Goal: Task Accomplishment & Management: Manage account settings

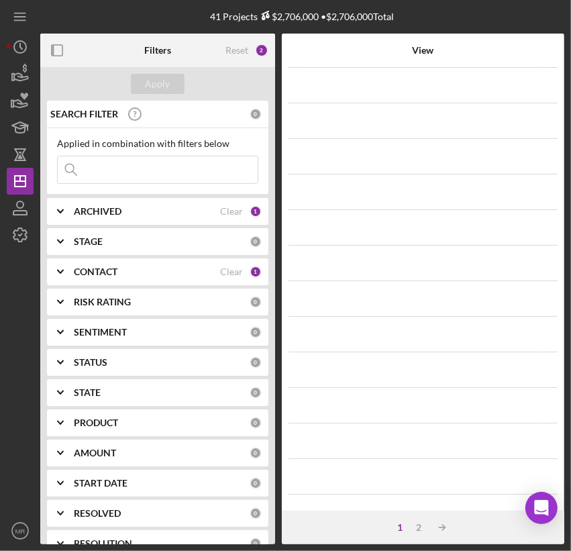
click at [165, 170] on input at bounding box center [158, 169] width 200 height 27
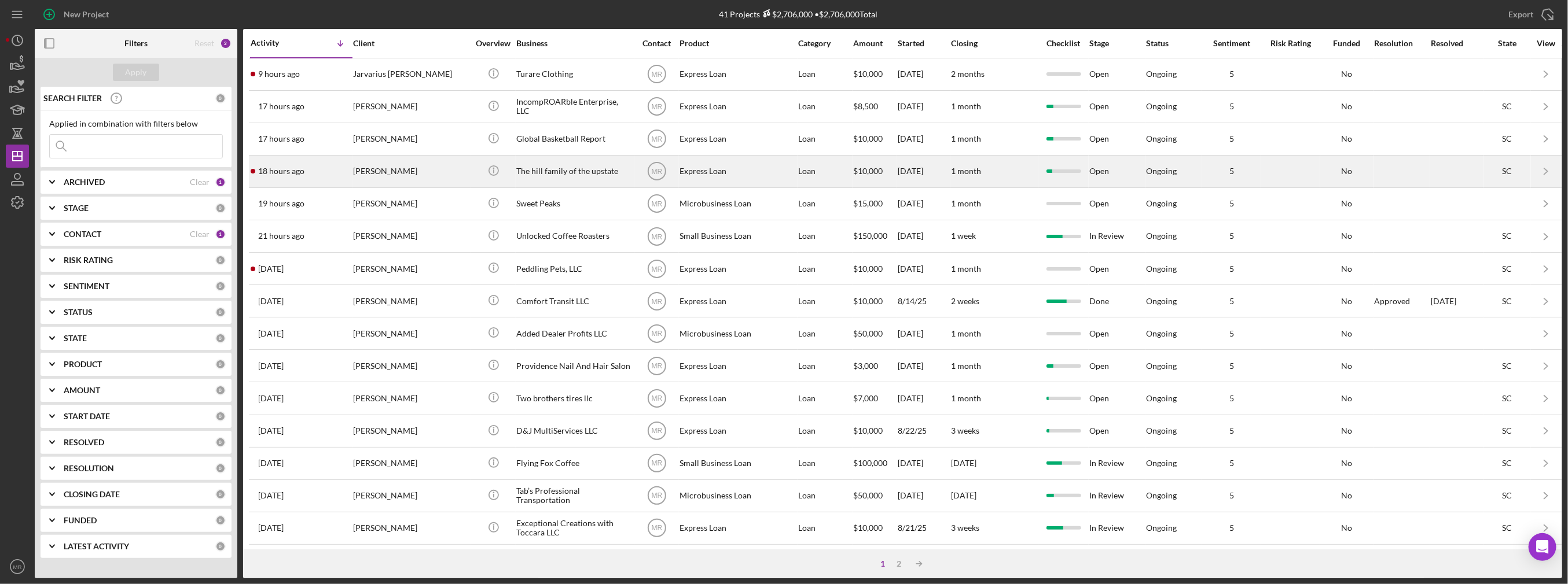
click at [411, 166] on div "[PERSON_NAME]" at bounding box center [411, 171] width 116 height 31
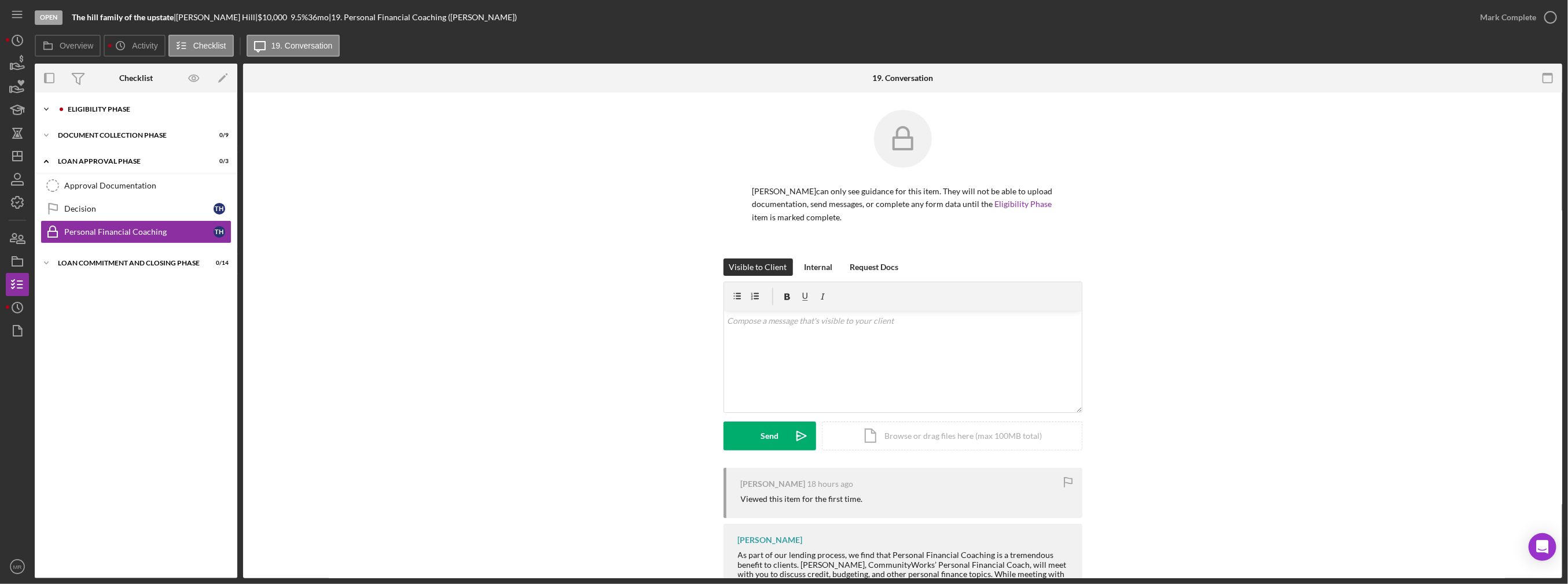
click at [147, 113] on div "Icon/Expander Eligibility Phase 8 / 18" at bounding box center [135, 109] width 203 height 23
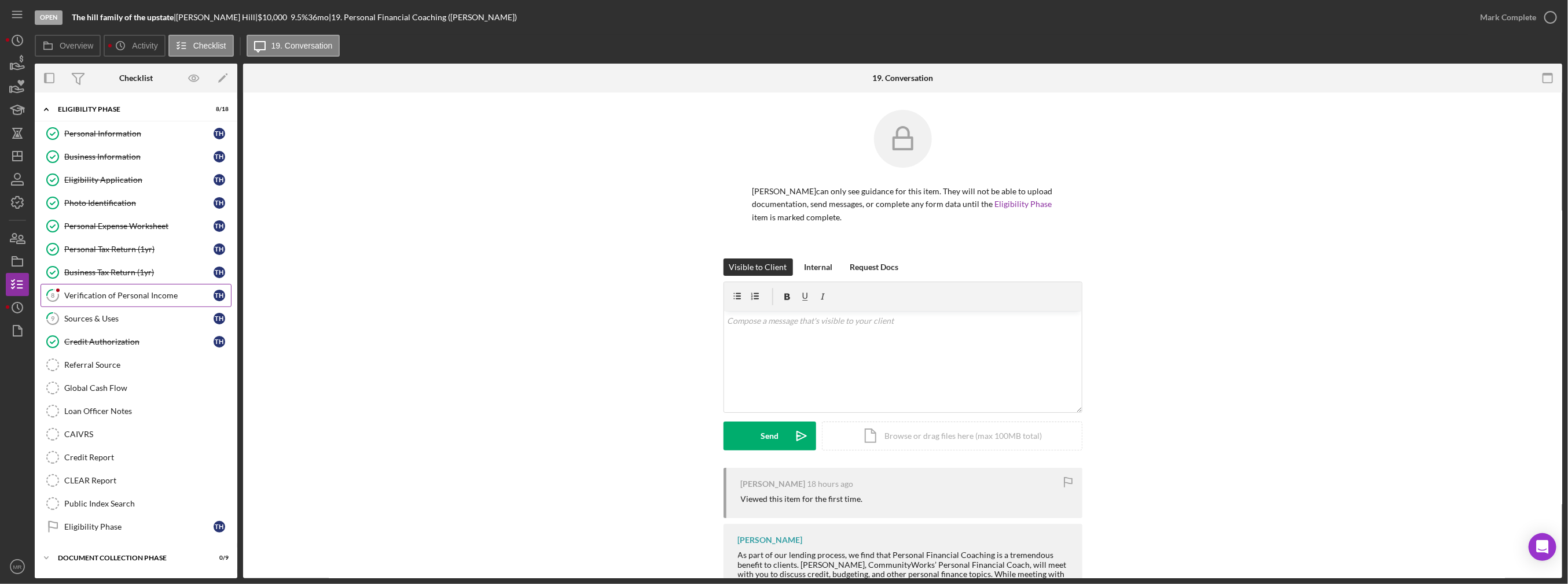
click at [130, 294] on div "Verification of Personal Income" at bounding box center [139, 295] width 149 height 9
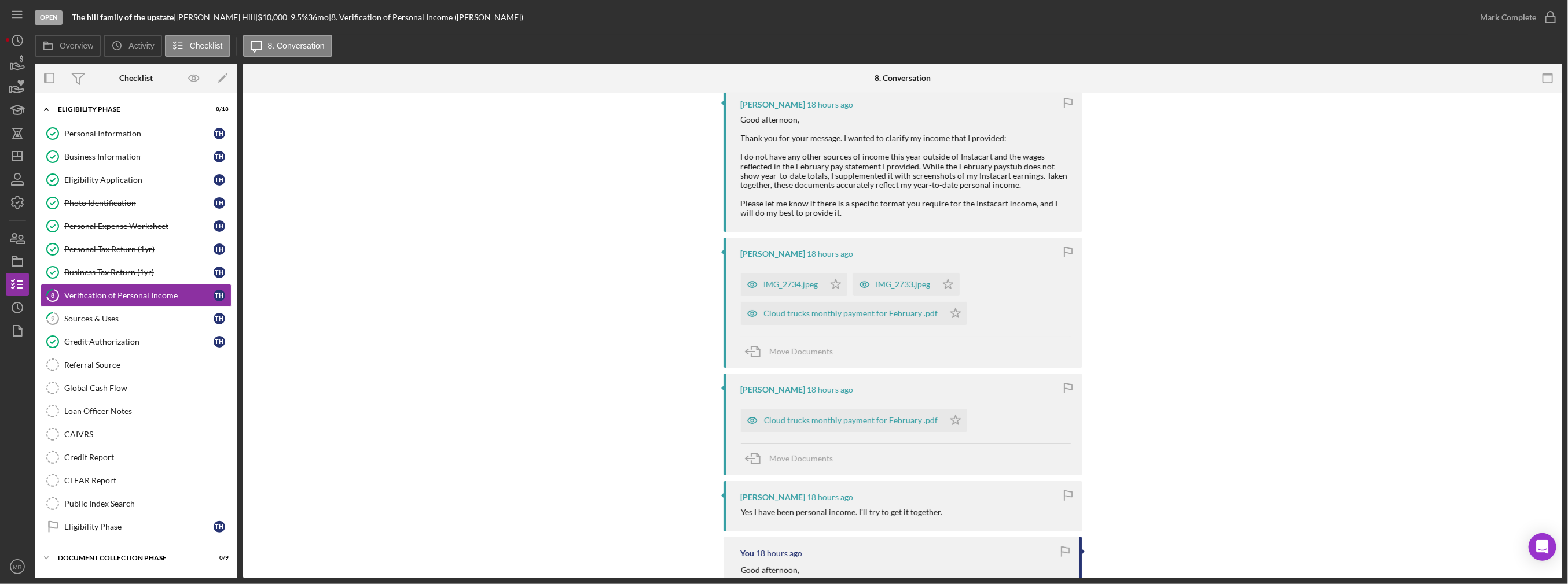
scroll to position [232, 0]
click at [492, 419] on div "Cloud trucks monthly payment for February .pdf" at bounding box center [851, 419] width 174 height 9
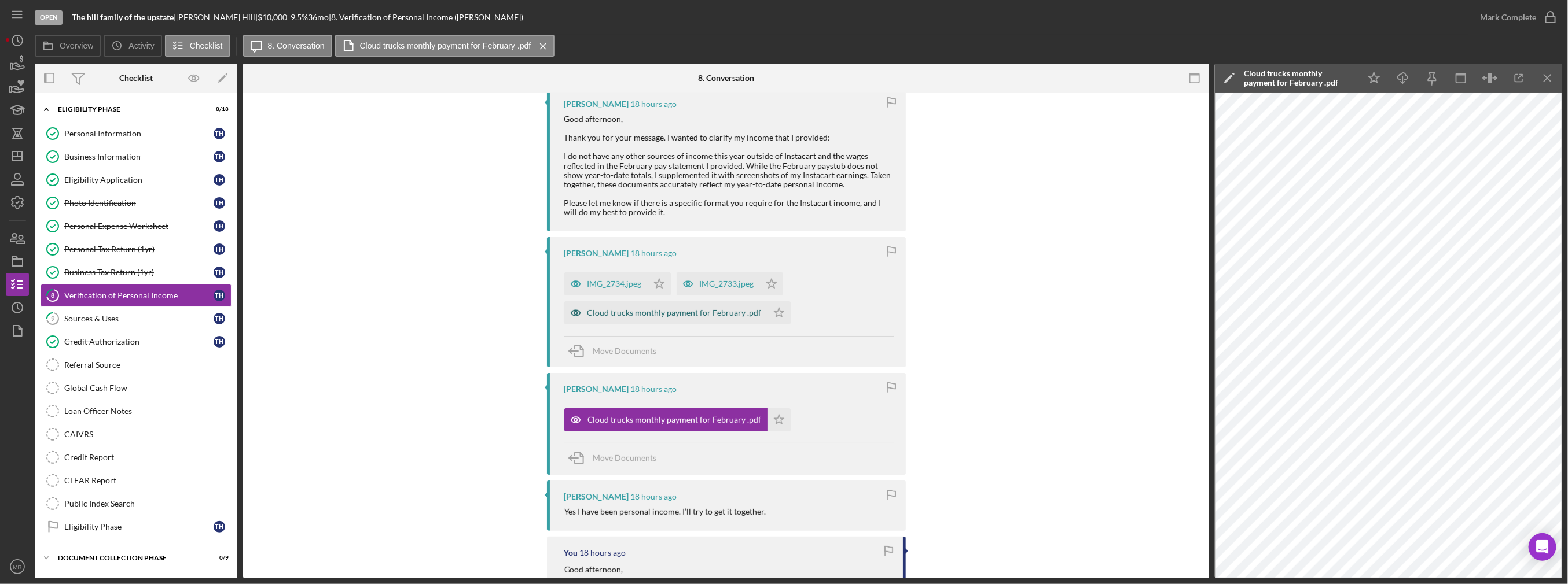
click at [492, 311] on div "Cloud trucks monthly payment for February .pdf" at bounding box center [674, 313] width 174 height 9
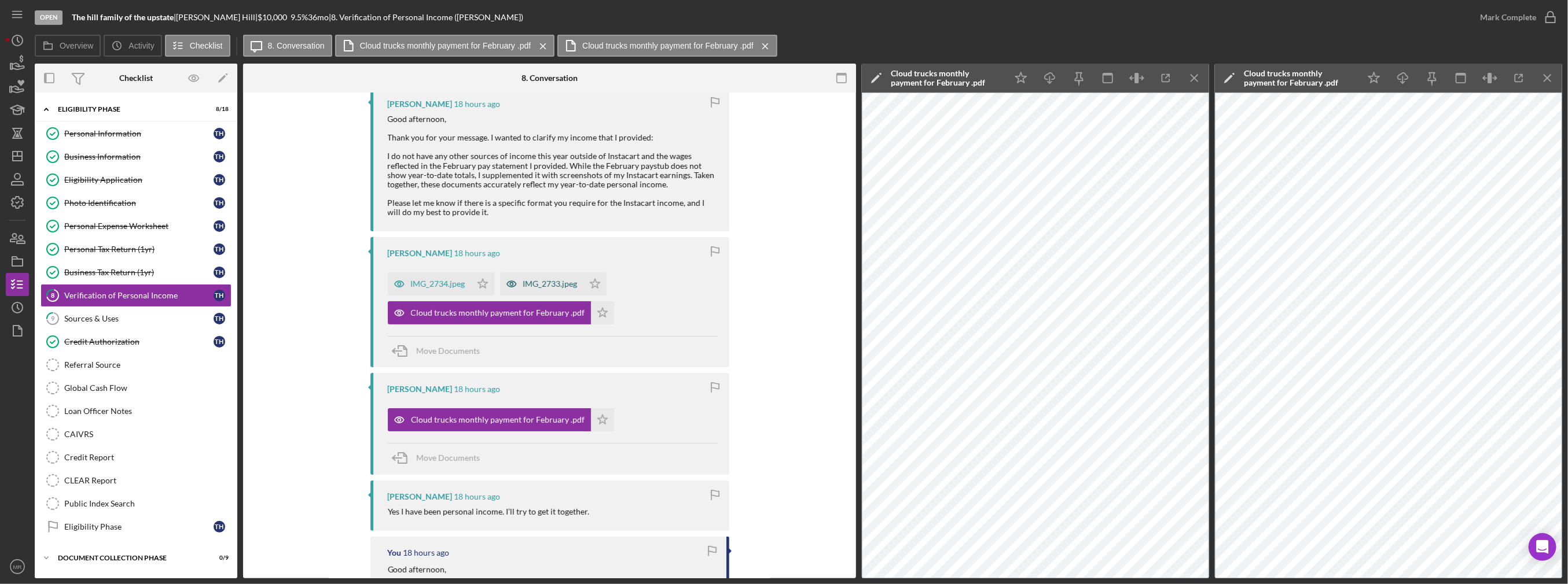
click at [492, 286] on div "IMG_2733.jpeg" at bounding box center [550, 283] width 54 height 9
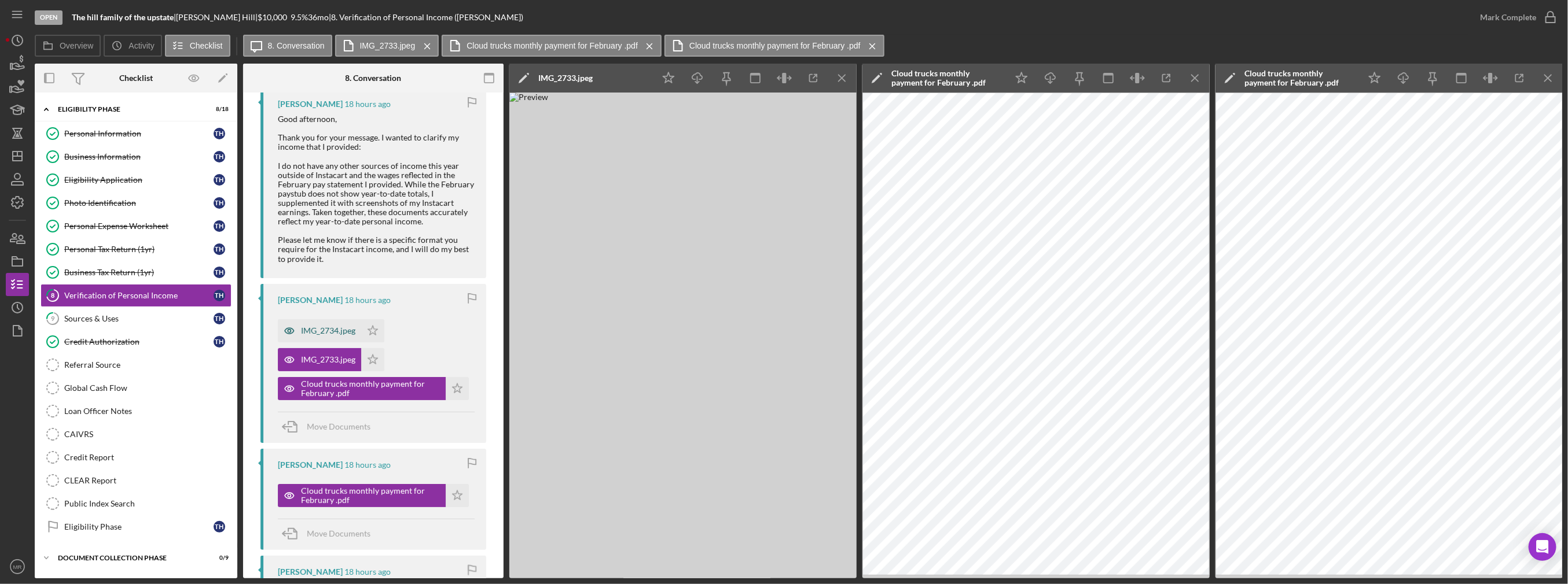
click at [309, 331] on div "IMG_2734.jpeg" at bounding box center [328, 331] width 54 height 9
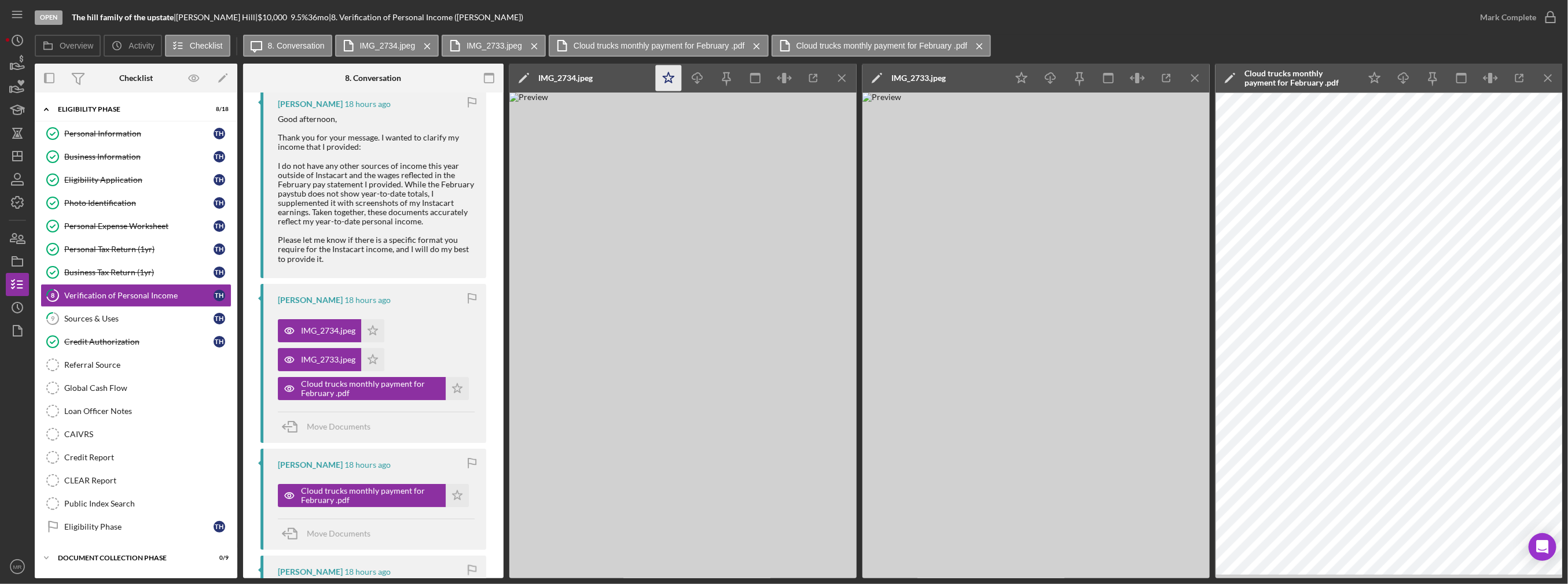
click at [492, 80] on icon "Icon/Star" at bounding box center [669, 78] width 26 height 26
click at [492, 84] on icon "Icon/Star" at bounding box center [1021, 78] width 26 height 26
click at [492, 82] on icon "Icon/Menu Close" at bounding box center [1196, 78] width 26 height 26
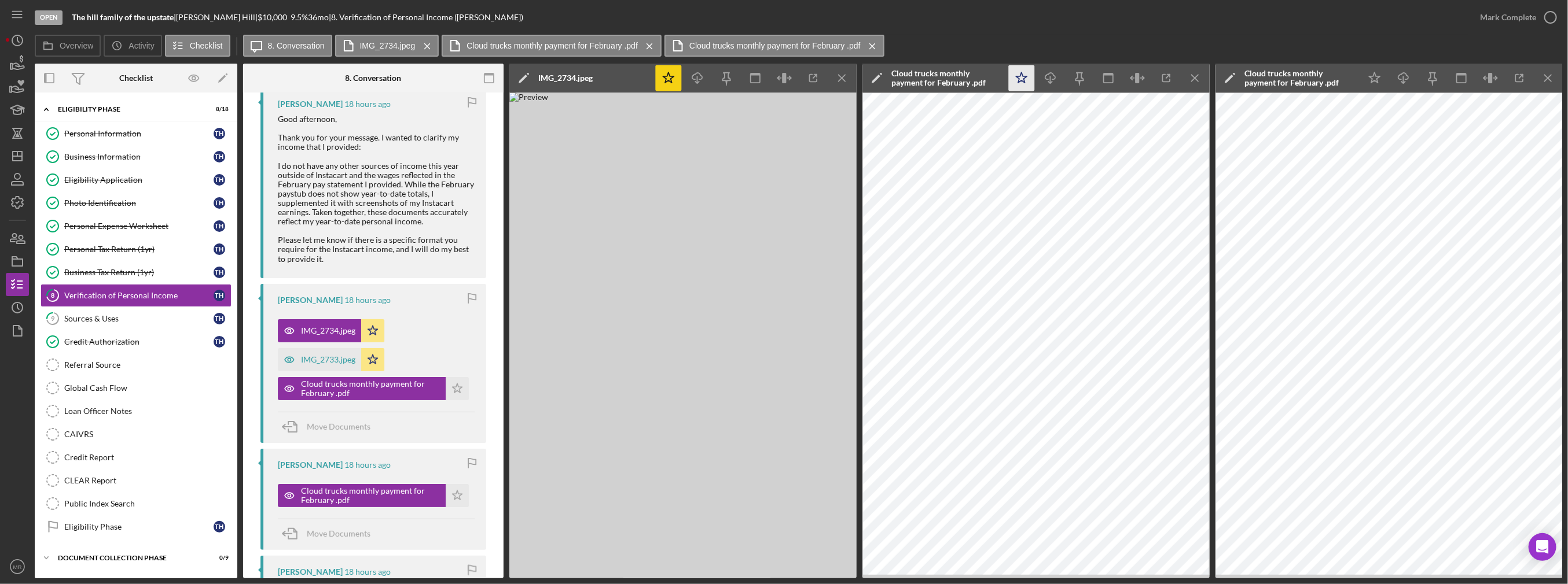
click at [492, 73] on icon "Icon/Star" at bounding box center [1021, 78] width 26 height 26
click at [492, 82] on icon "Icon/Menu Close" at bounding box center [1196, 78] width 26 height 26
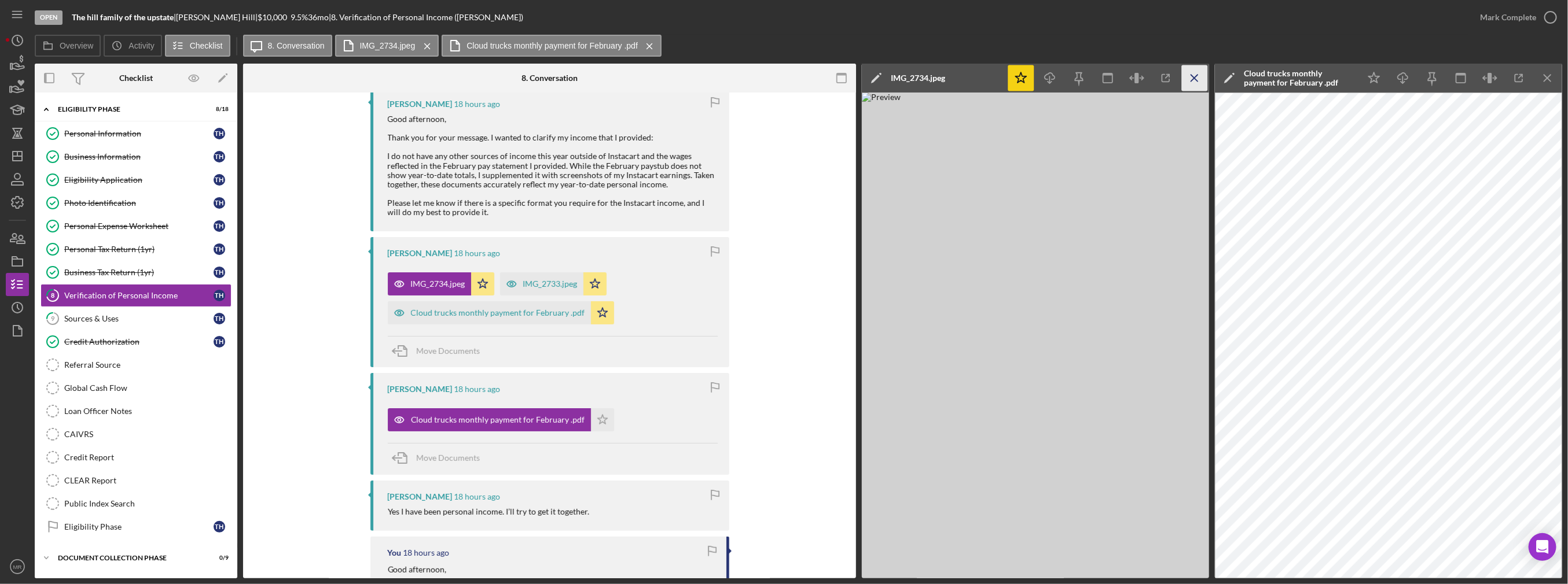
click at [492, 81] on icon "Icon/Menu Close" at bounding box center [1195, 78] width 26 height 26
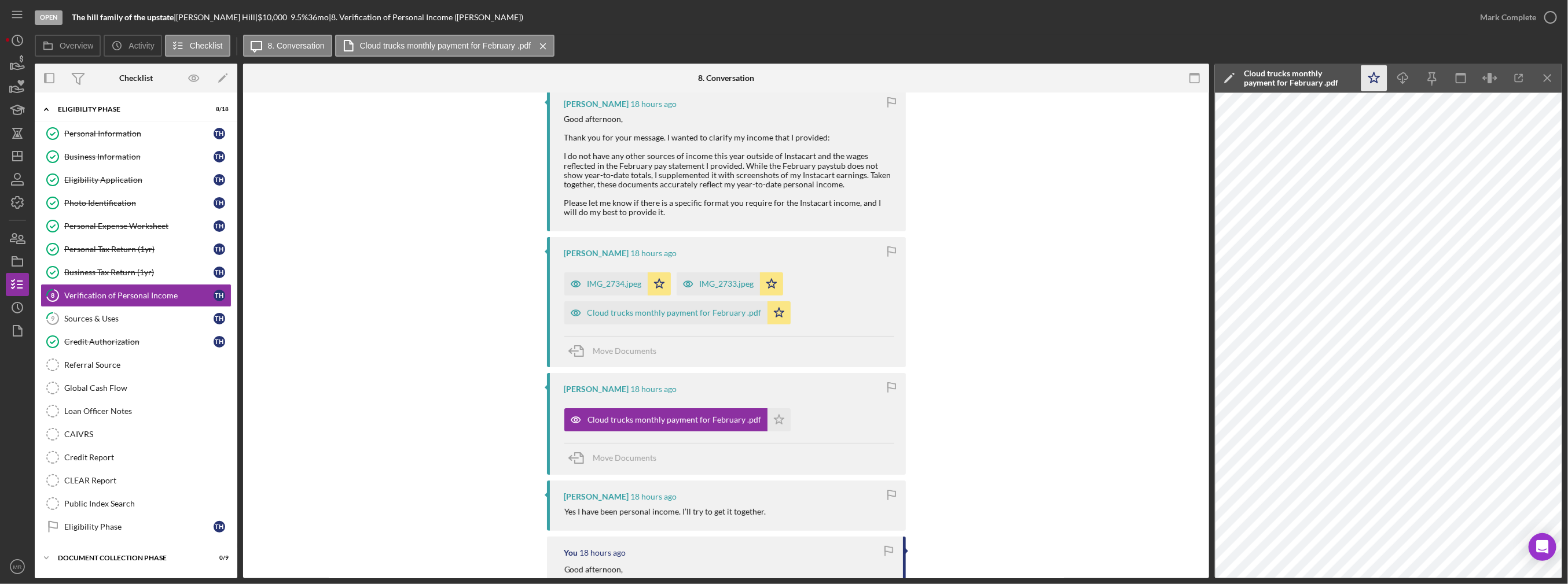
click at [492, 82] on icon "Icon/Star" at bounding box center [1374, 78] width 26 height 26
click at [492, 82] on icon "Icon/Menu Close" at bounding box center [1547, 78] width 26 height 26
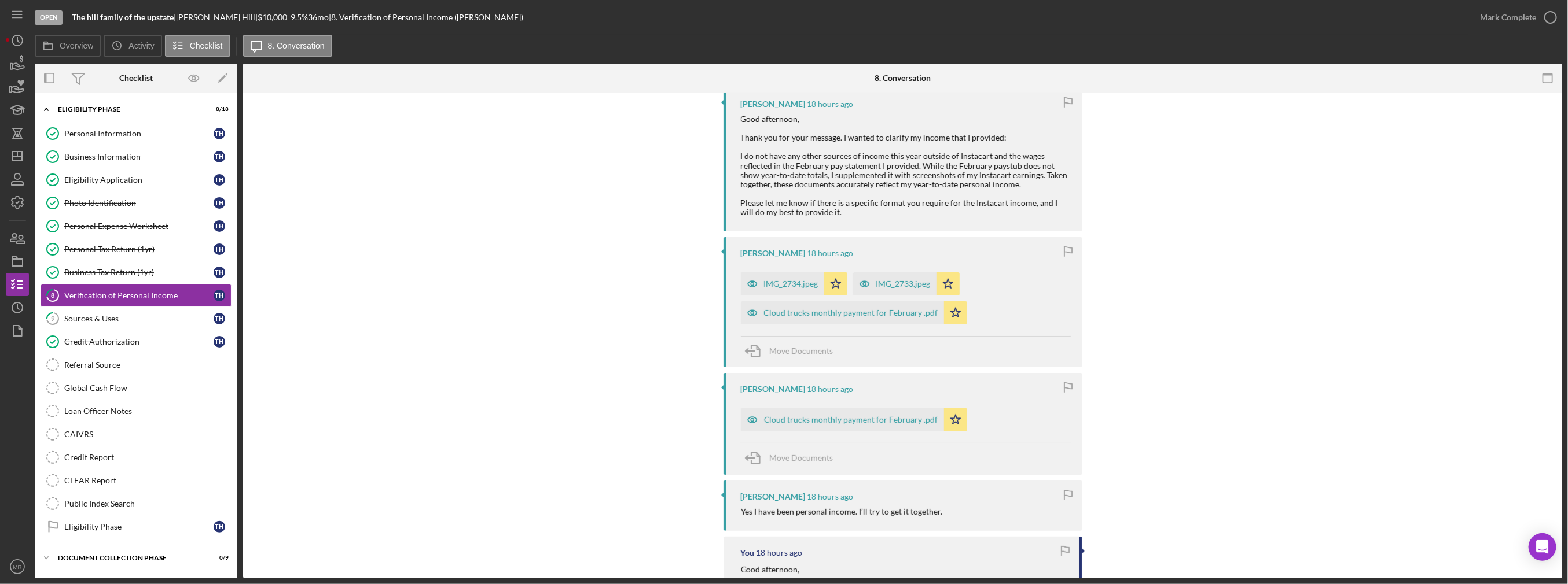
scroll to position [0, 0]
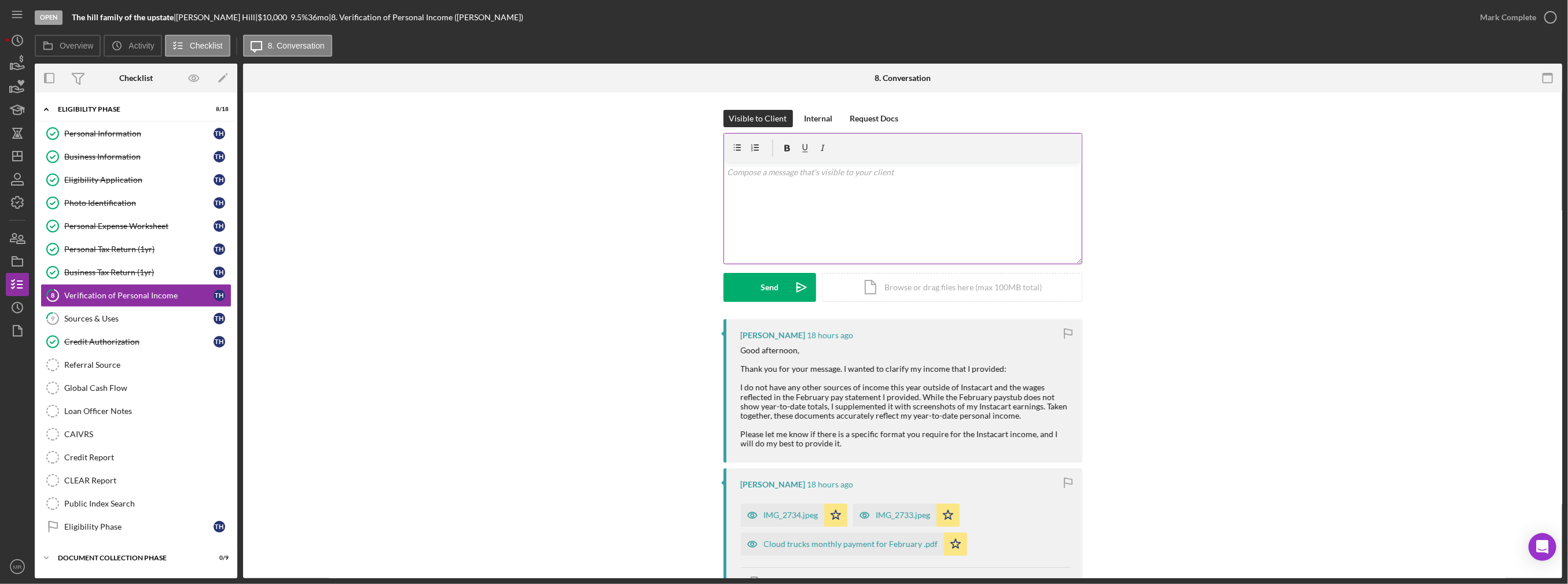
click at [492, 217] on div "v Color teal Color pink Remove color Add row above Add row below Add column bef…" at bounding box center [903, 213] width 358 height 101
click at [492, 198] on div "v Color teal Color pink Remove color Add row above Add row below Add column bef…" at bounding box center [903, 213] width 358 height 101
click at [492, 279] on div "Send" at bounding box center [769, 288] width 18 height 29
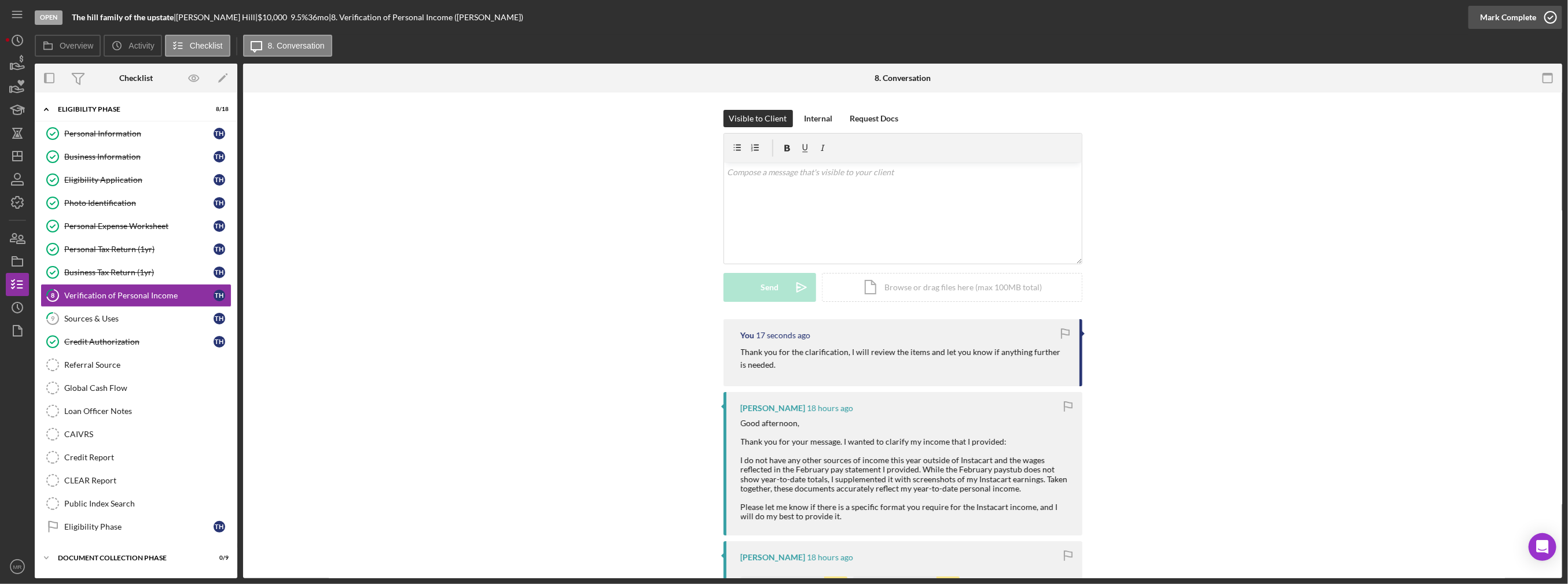
click at [492, 22] on div "Mark Complete" at bounding box center [1508, 17] width 56 height 23
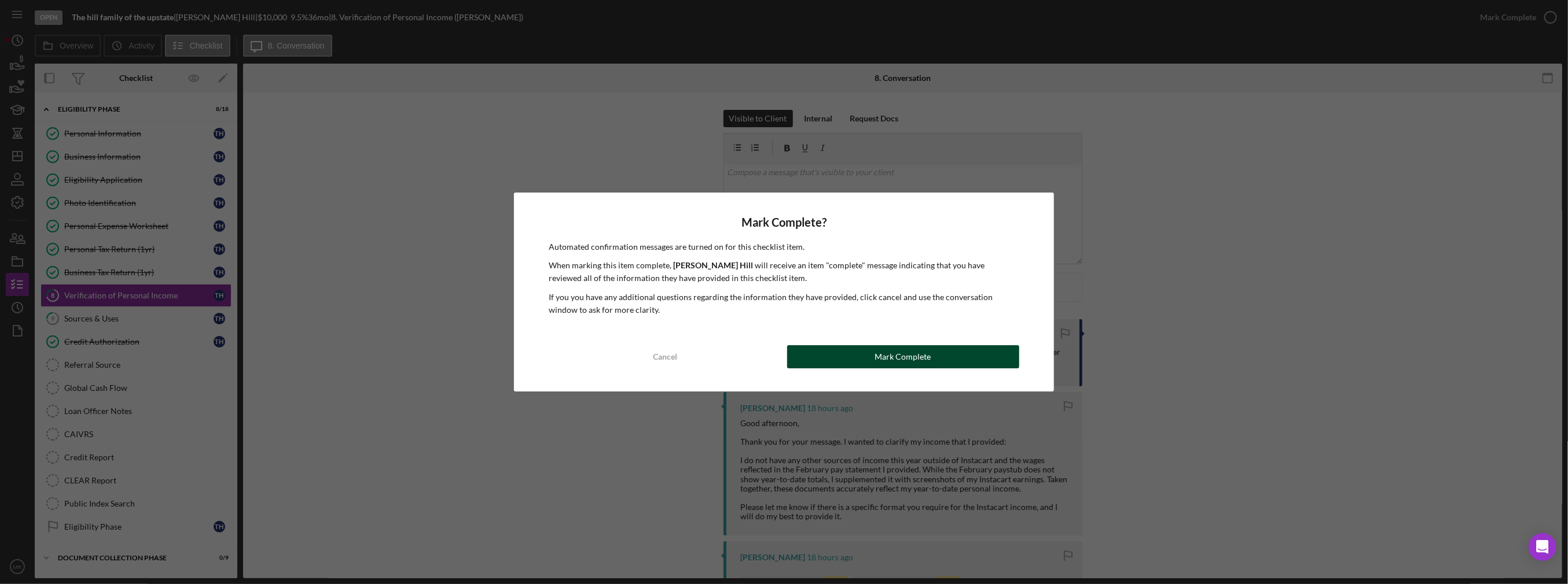
click at [492, 362] on button "Mark Complete" at bounding box center [903, 357] width 232 height 23
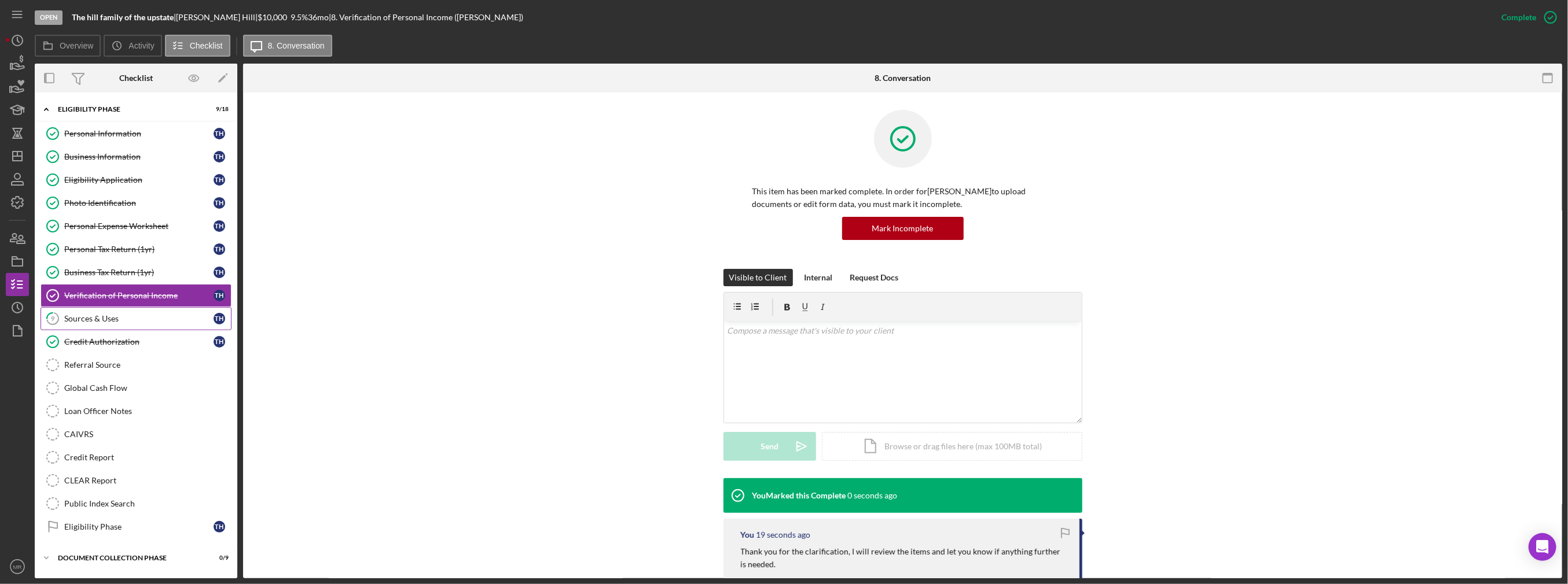
click at [105, 318] on div "Sources & Uses" at bounding box center [139, 319] width 149 height 9
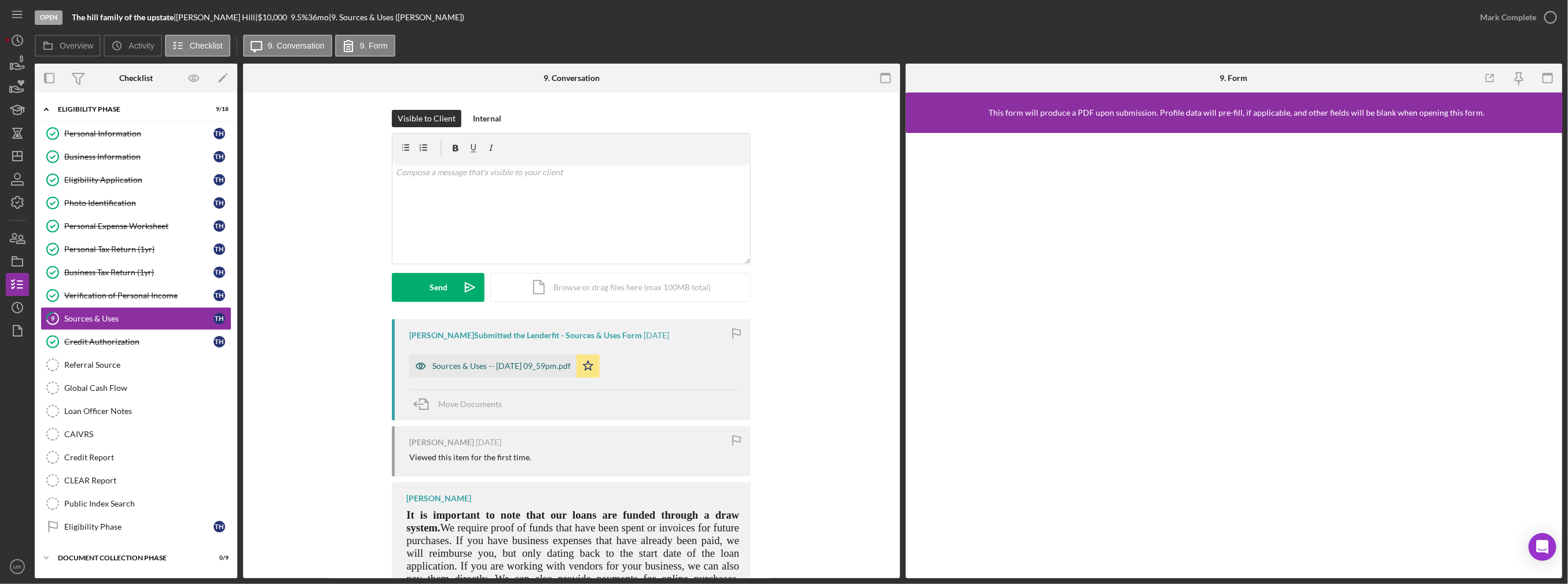
click at [481, 374] on div "Sources & Uses -- [DATE] 09_59pm.pdf" at bounding box center [493, 366] width 167 height 23
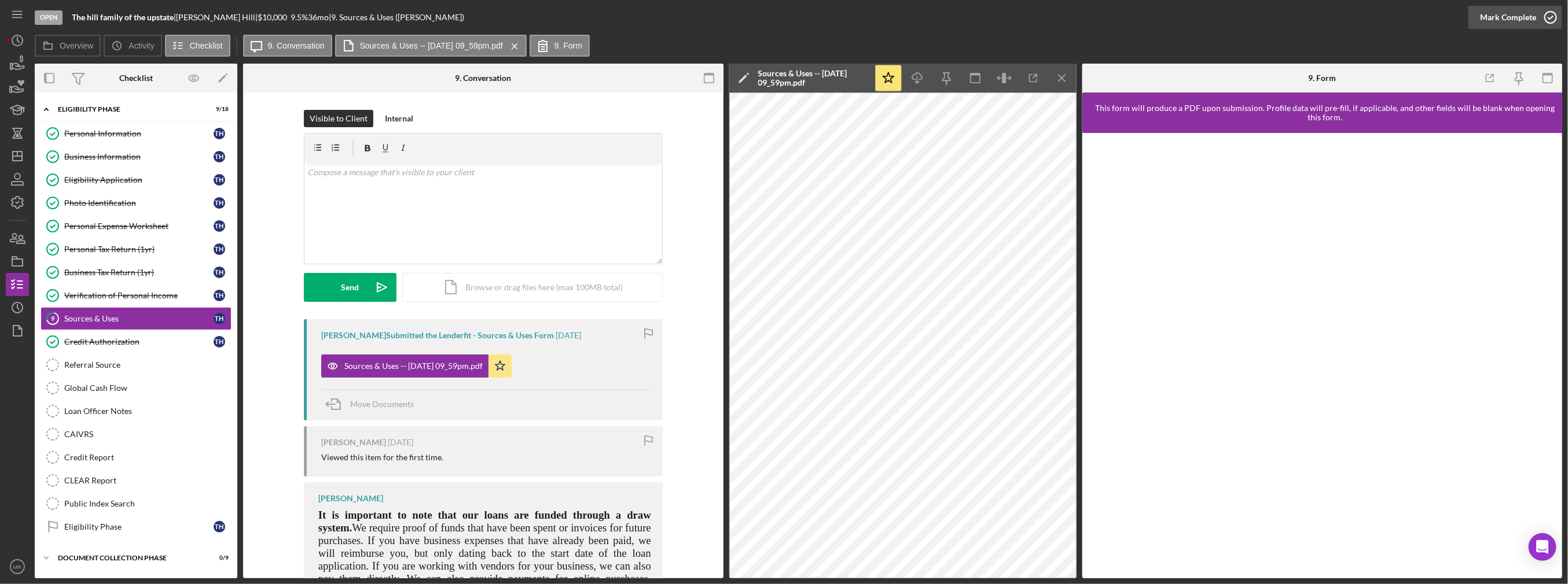
click at [492, 20] on div "Mark Complete" at bounding box center [1508, 17] width 56 height 23
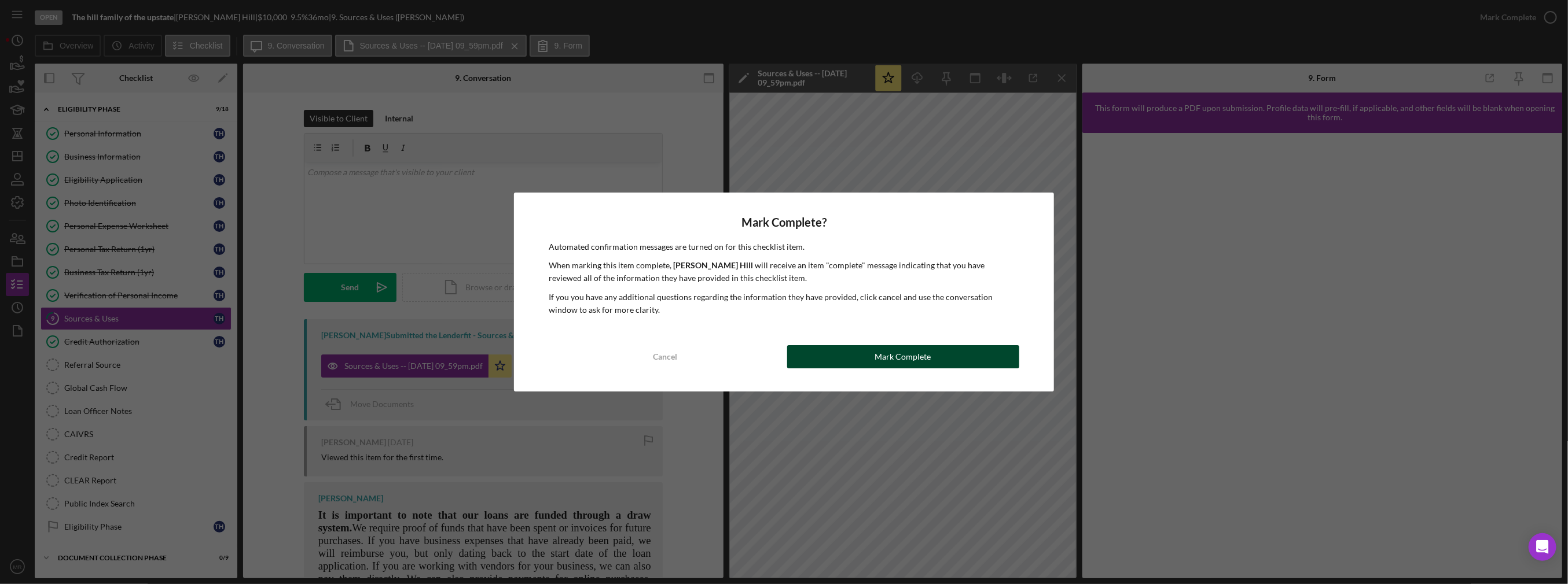
click at [492, 349] on div "Mark Complete" at bounding box center [903, 357] width 56 height 23
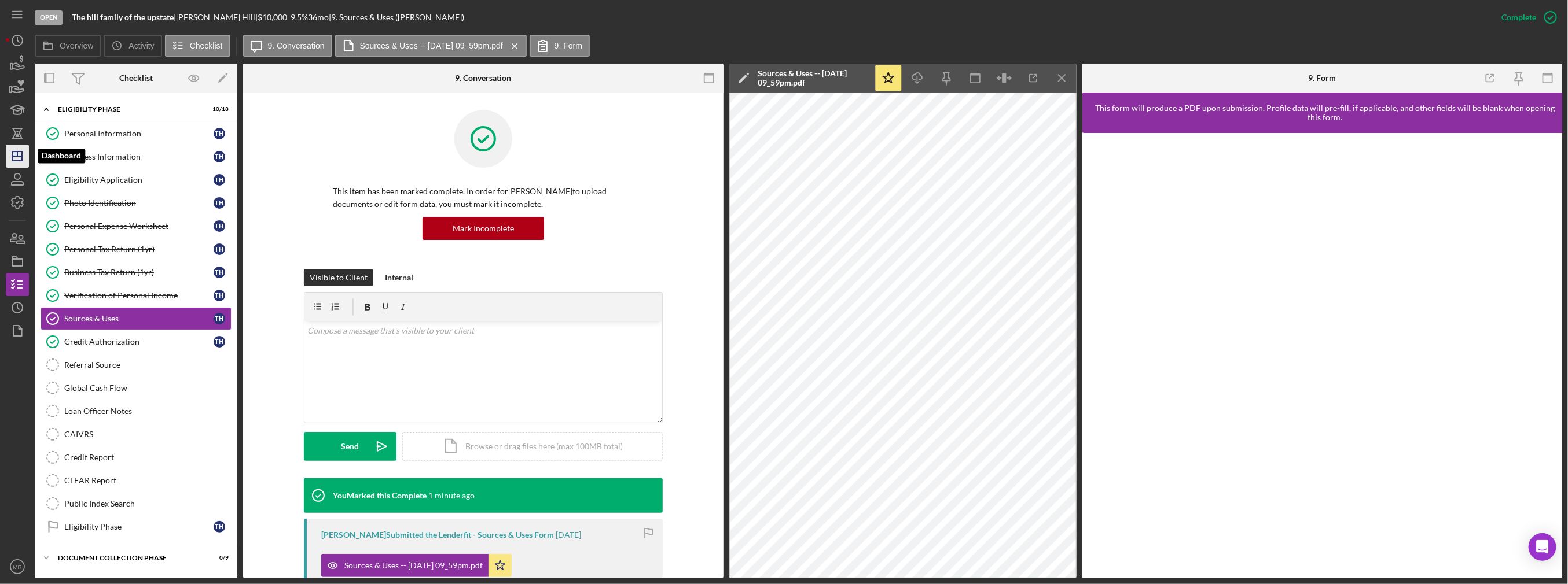
click at [10, 152] on icon "Icon/Dashboard" at bounding box center [17, 156] width 29 height 29
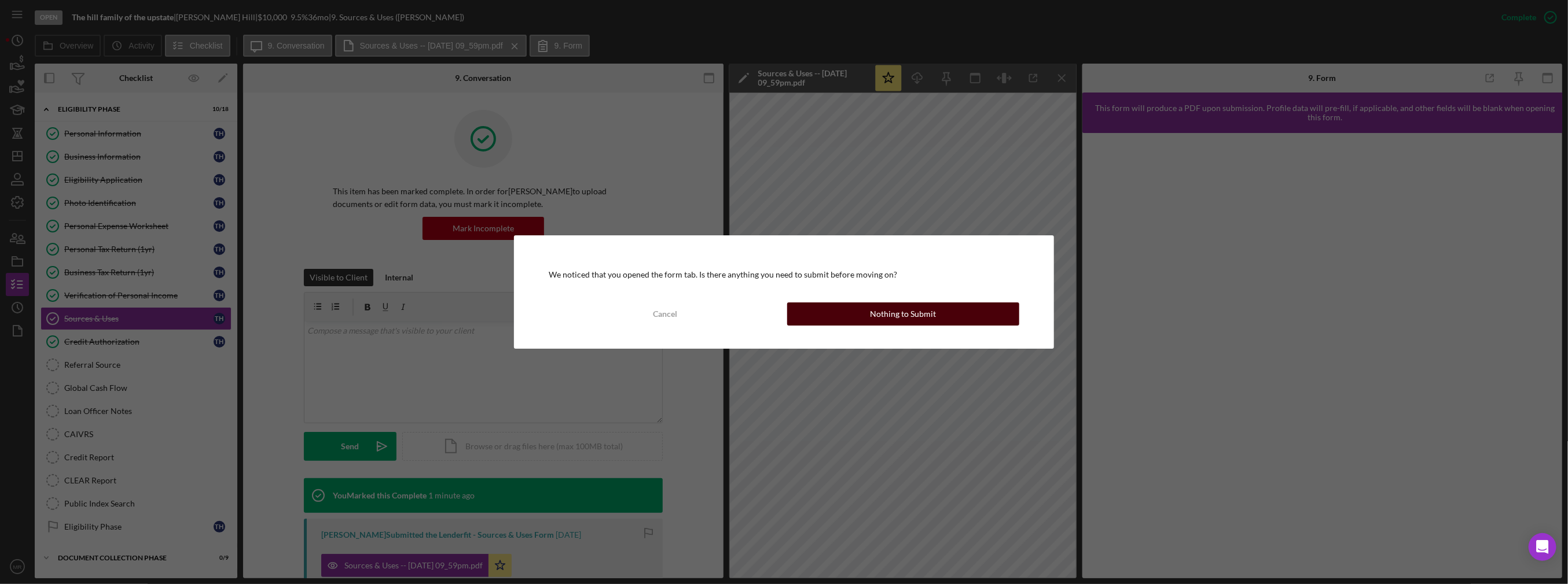
click at [492, 323] on div "Nothing to Submit" at bounding box center [903, 314] width 66 height 23
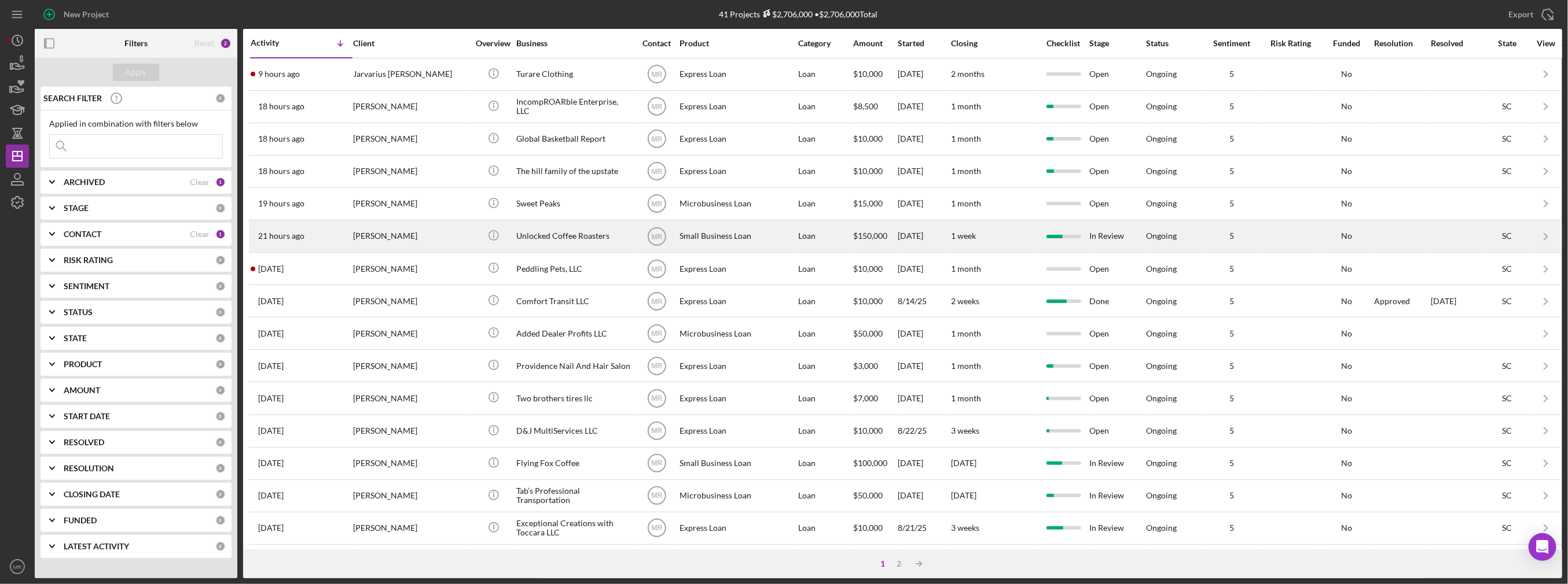
click at [360, 223] on div "[PERSON_NAME]" at bounding box center [411, 236] width 116 height 31
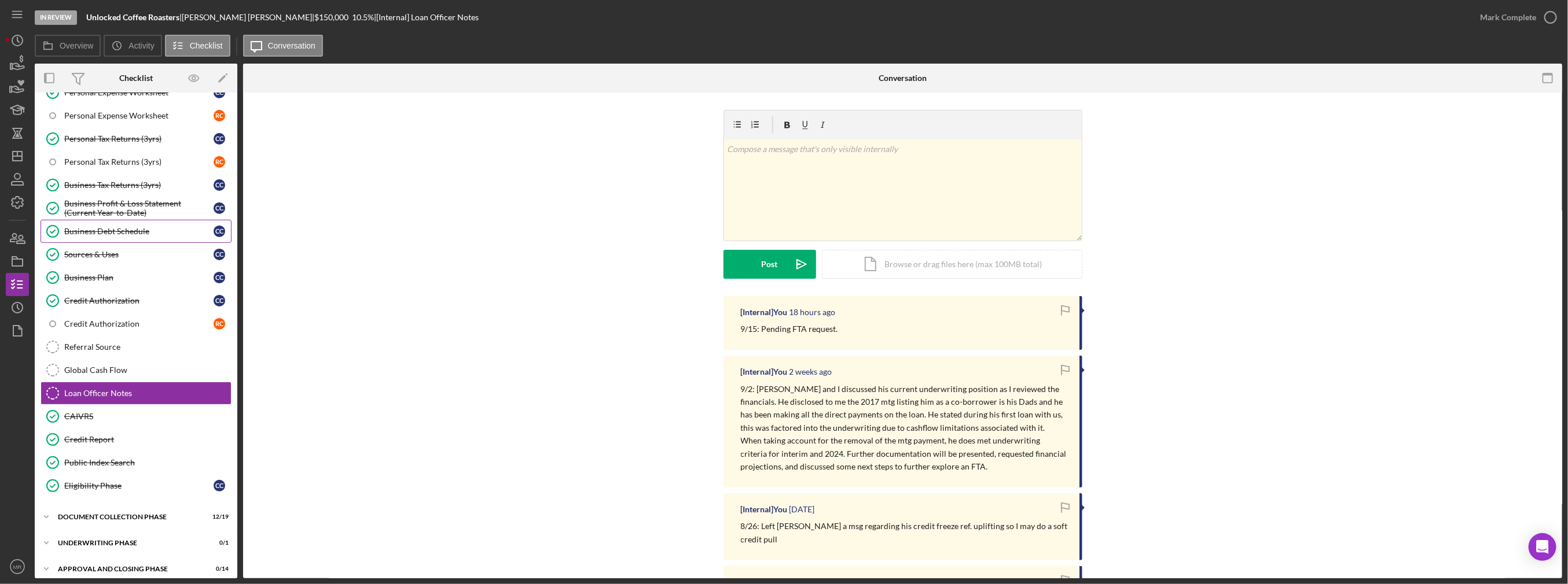
scroll to position [205, 0]
click at [141, 182] on div "Business Tax Returns (3yrs)" at bounding box center [139, 184] width 149 height 9
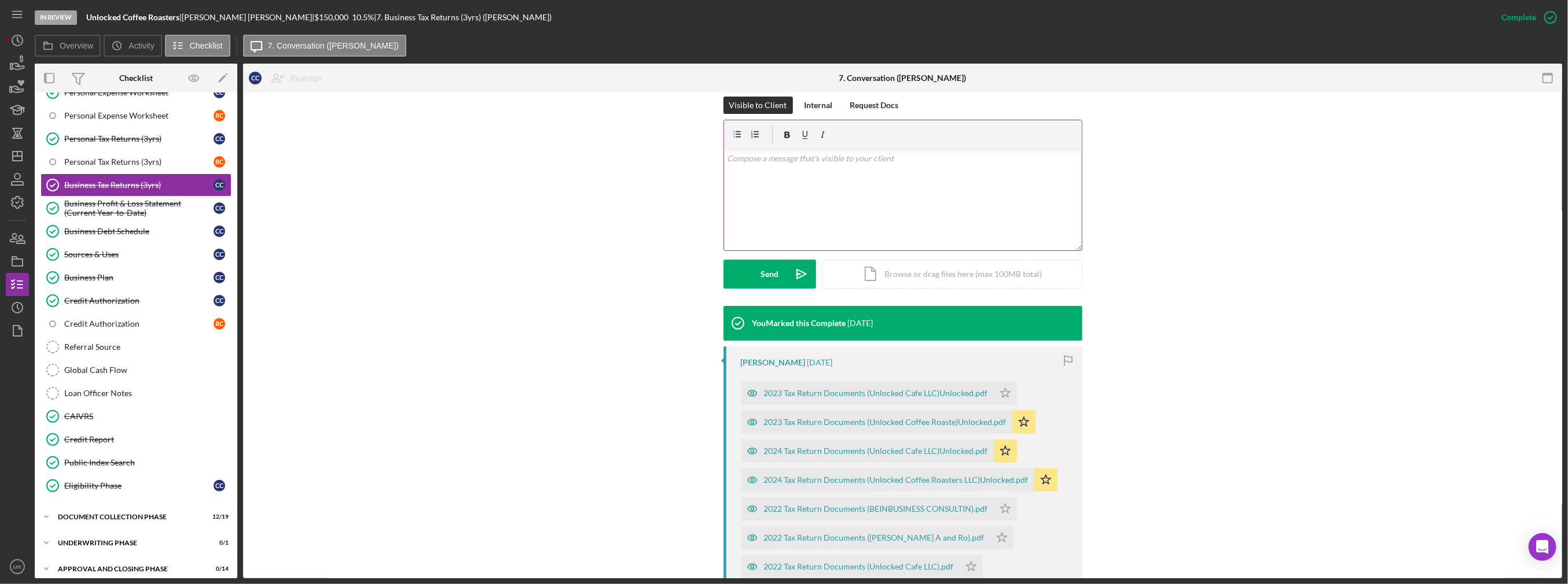
scroll to position [173, 0]
click at [492, 40] on div "Overview Icon/History Activity Checklist Icon/Message 7. Conversation ([PERSON_…" at bounding box center [798, 46] width 1527 height 23
click at [492, 455] on div "2024 Tax Return Documents (Unlocked Coffee Roasters LLC)Unlocked.pdf" at bounding box center [896, 478] width 265 height 9
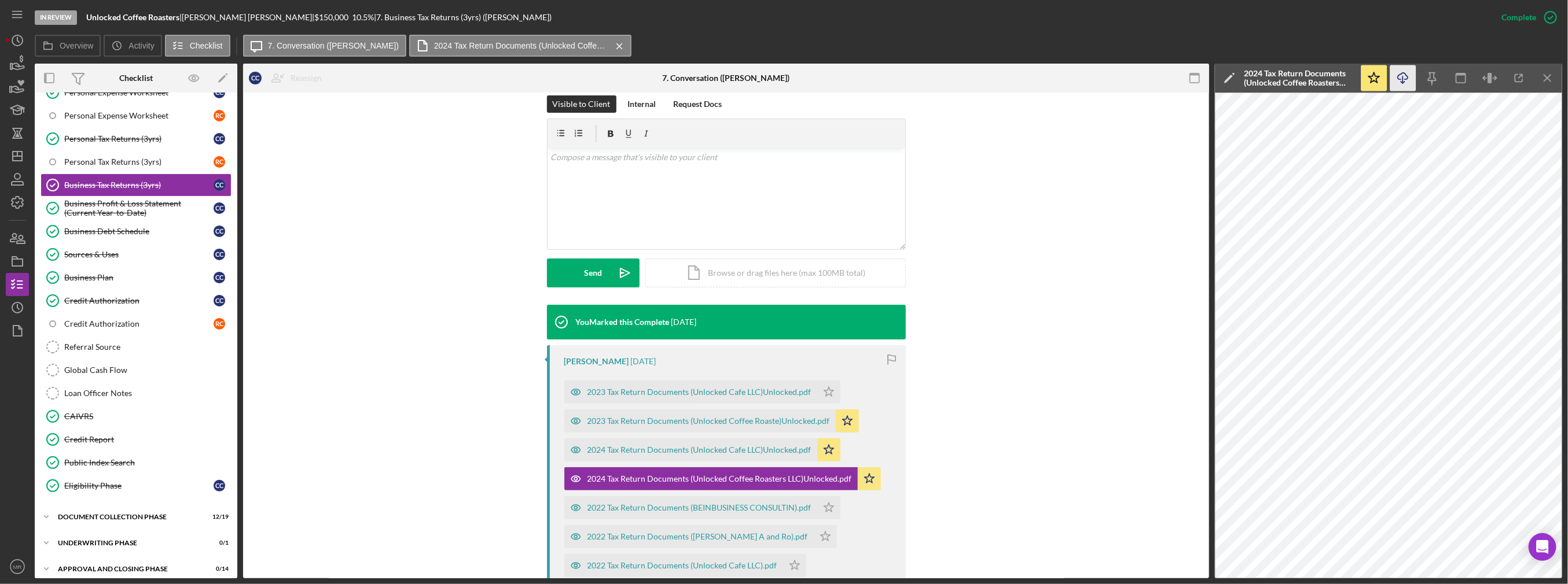
click at [492, 84] on icon "Icon/Download" at bounding box center [1403, 78] width 26 height 26
click at [492, 391] on div "2023 Tax Return Documents (Unlocked Cafe LLC)Unlocked.pdf" at bounding box center [699, 392] width 224 height 9
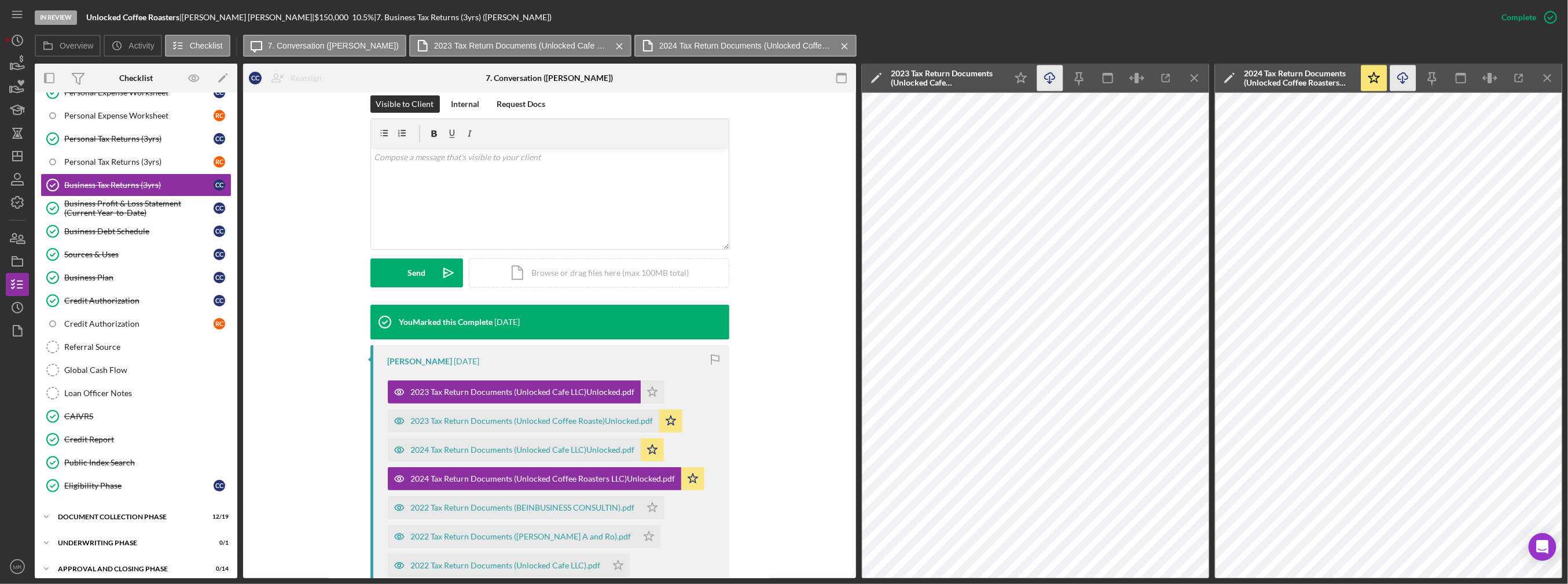
click at [492, 74] on icon "button" at bounding box center [1049, 76] width 9 height 6
click at [492, 79] on polygon "button" at bounding box center [1021, 78] width 11 height 10
click at [492, 73] on icon "Icon/Menu Close" at bounding box center [1195, 78] width 26 height 26
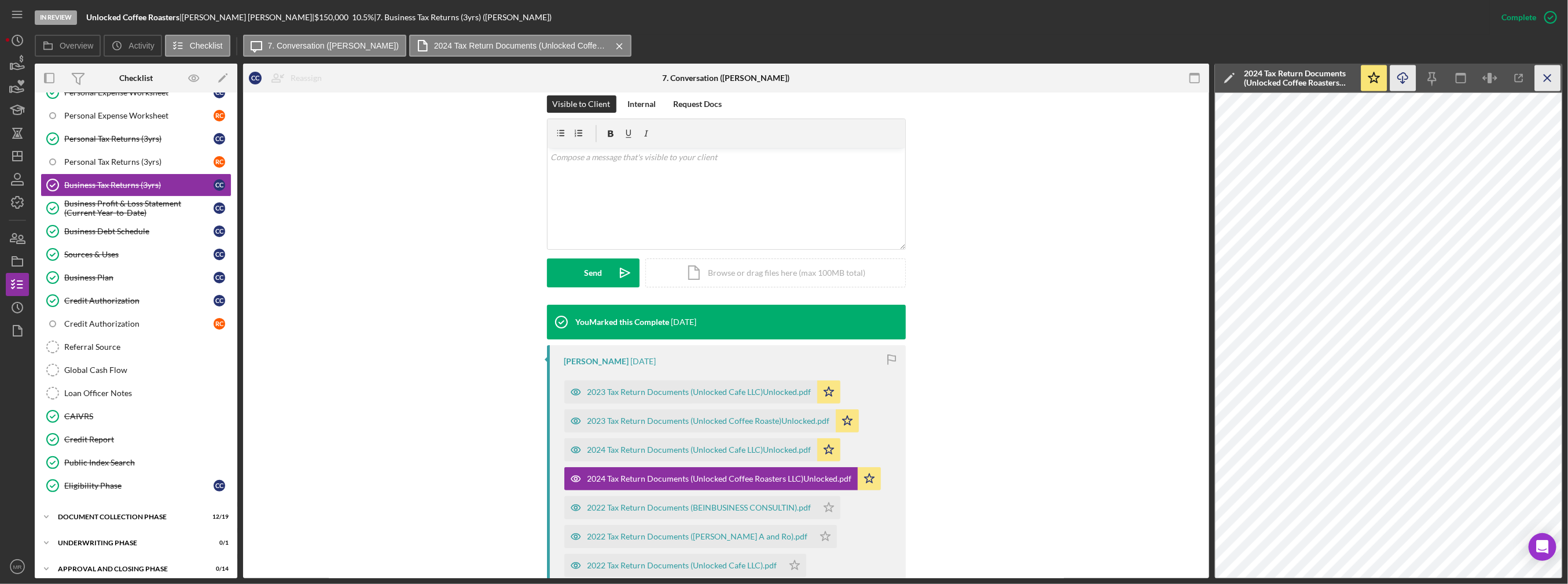
click at [492, 81] on icon "Icon/Menu Close" at bounding box center [1547, 78] width 26 height 26
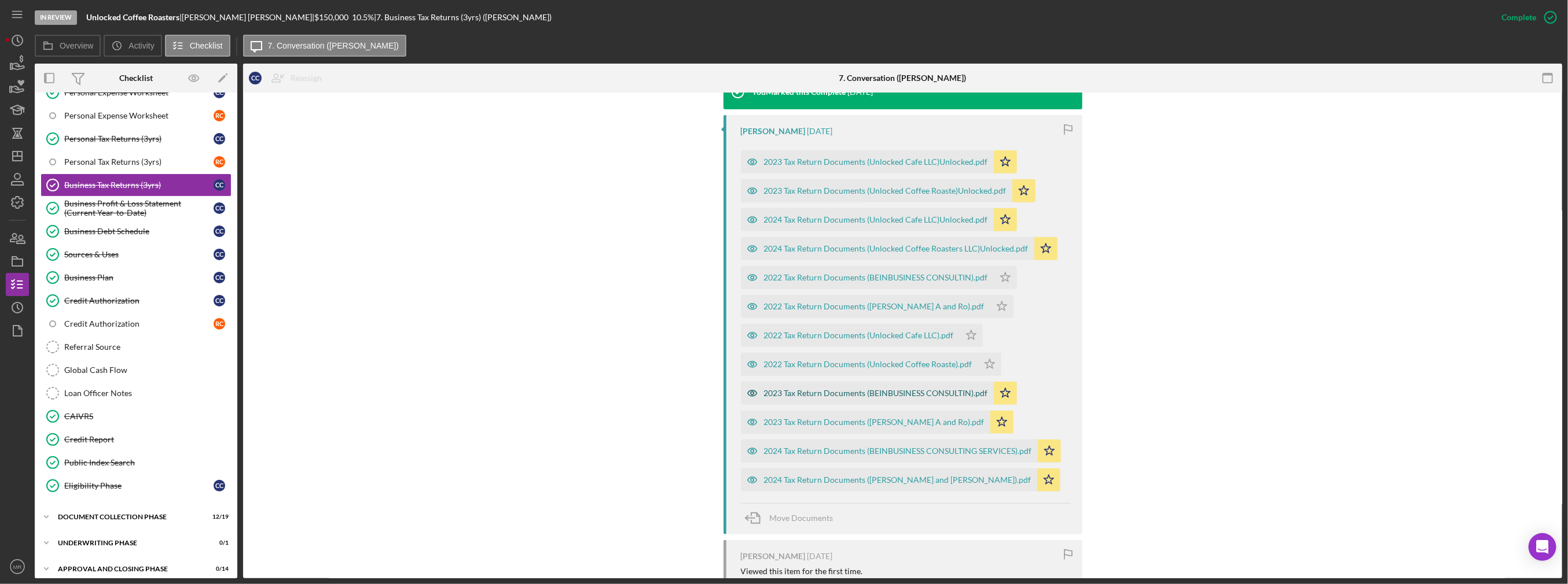
scroll to position [405, 0]
click at [118, 229] on div "Business Debt Schedule" at bounding box center [139, 231] width 149 height 9
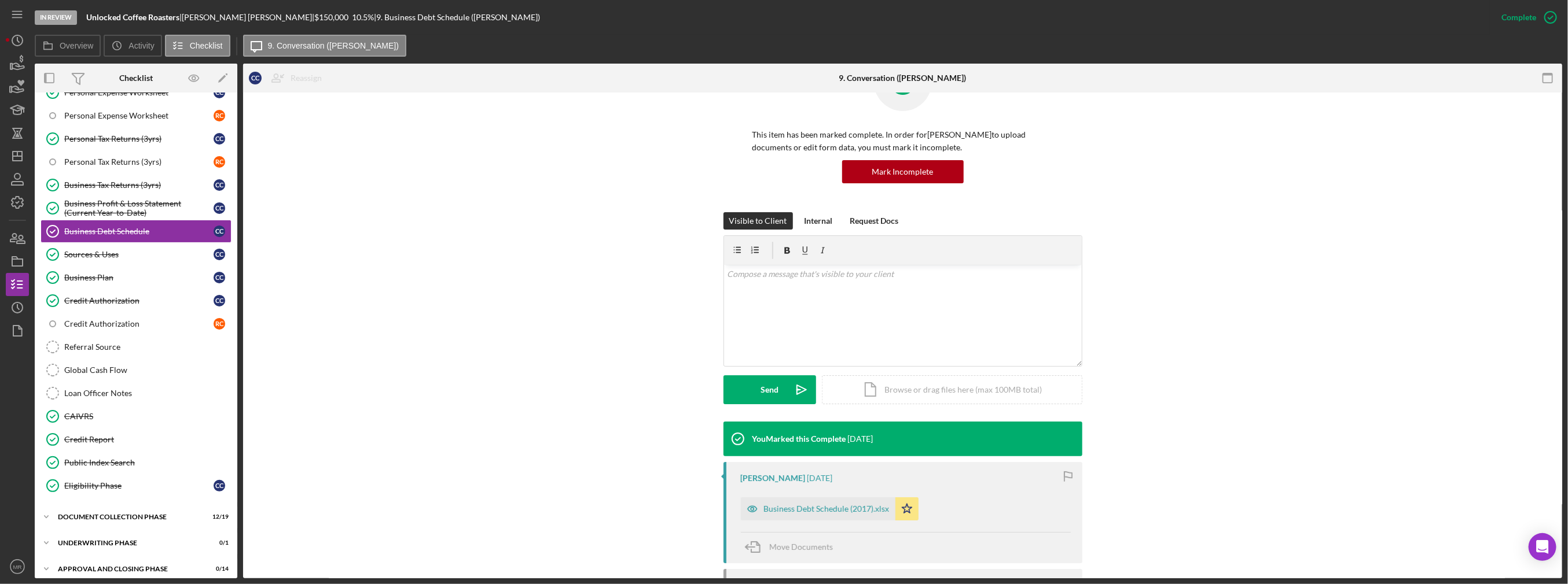
scroll to position [58, 0]
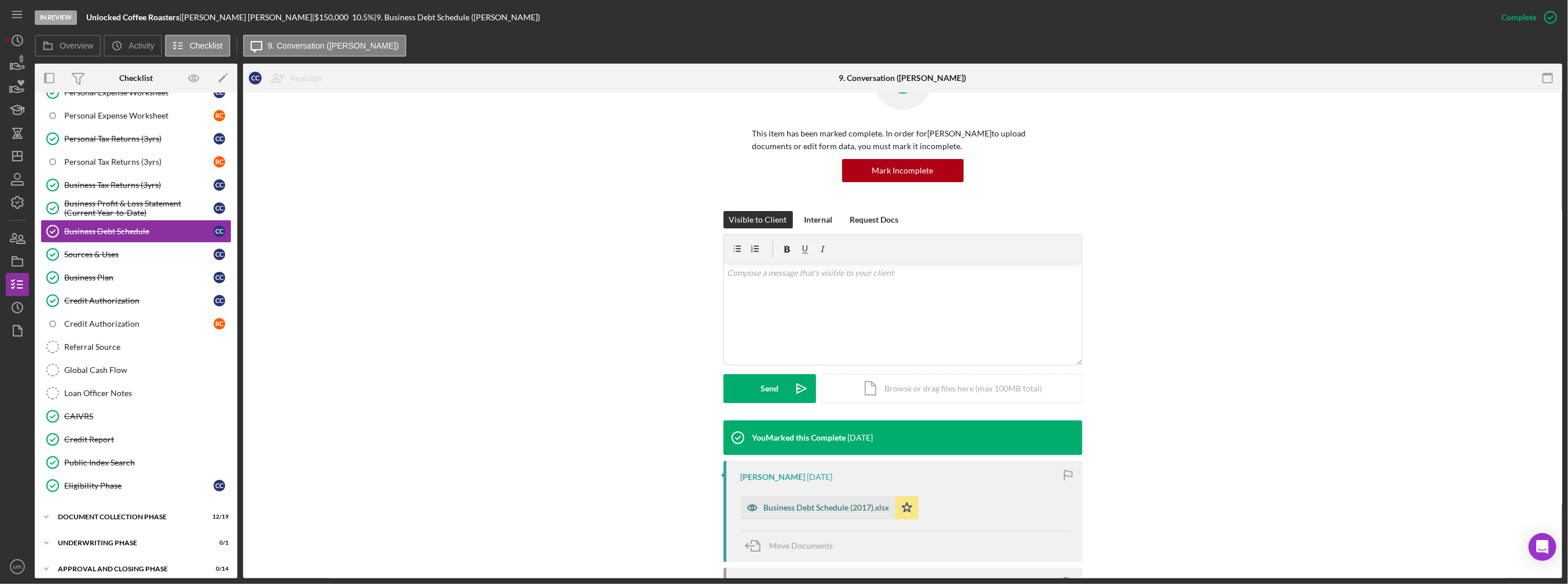
click at [492, 455] on div "Business Debt Schedule (2017).xlsx" at bounding box center [817, 507] width 154 height 23
